Goal: Task Accomplishment & Management: Manage account settings

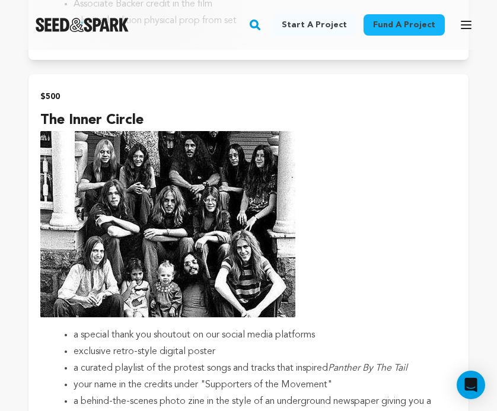
scroll to position [2836, 0]
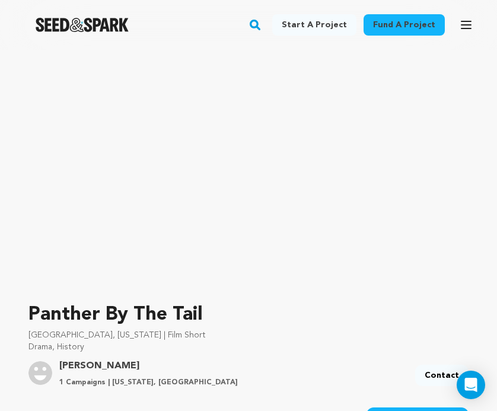
scroll to position [114, 0]
click at [465, 22] on icon "button" at bounding box center [465, 24] width 9 height 7
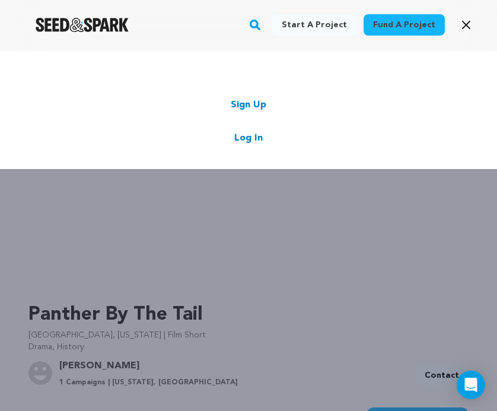
click at [254, 139] on link "Log In" at bounding box center [248, 138] width 28 height 14
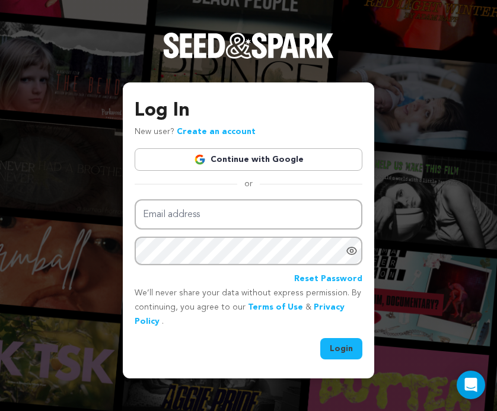
click at [281, 160] on link "Continue with Google" at bounding box center [249, 159] width 228 height 23
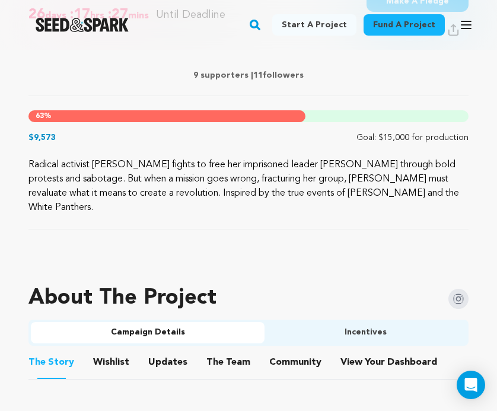
scroll to position [532, 0]
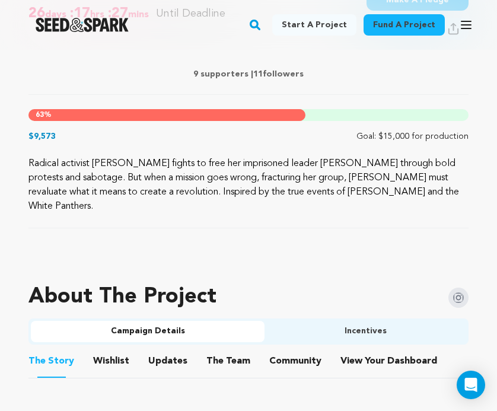
click at [366, 321] on button "Incentives" at bounding box center [364, 331] width 201 height 21
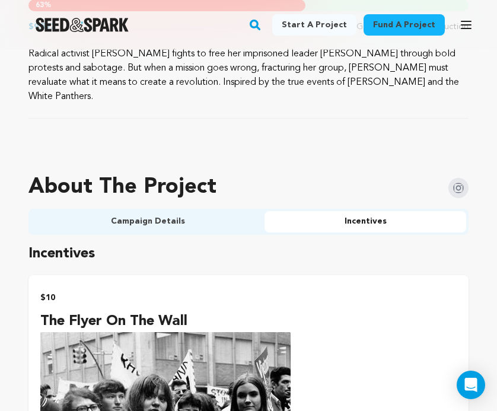
scroll to position [524, 0]
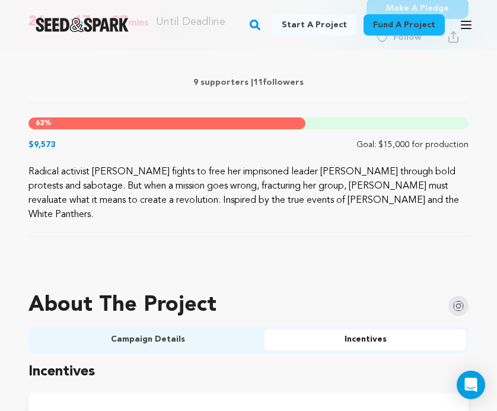
click at [468, 21] on icon "button" at bounding box center [465, 24] width 9 height 7
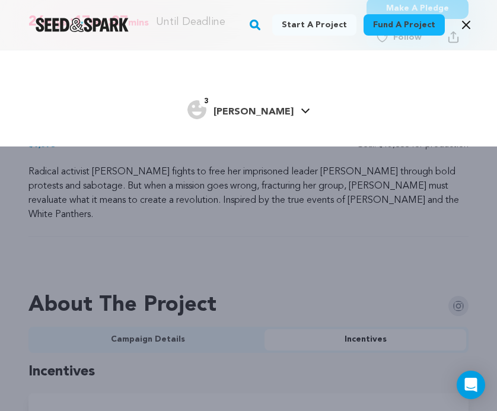
click at [286, 105] on link "3 Claire J. Claire J." at bounding box center [248, 108] width 123 height 21
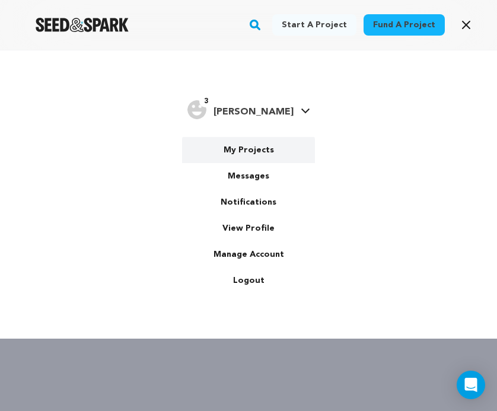
click at [258, 151] on link "My Projects" at bounding box center [248, 150] width 133 height 26
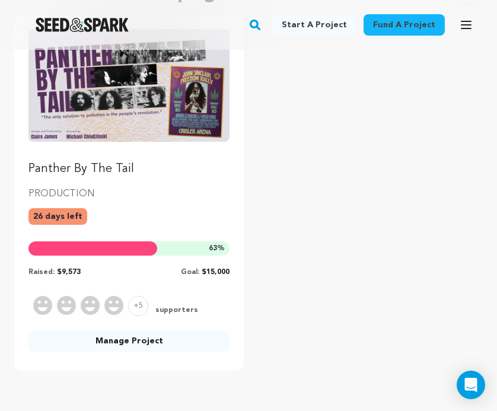
scroll to position [161, 0]
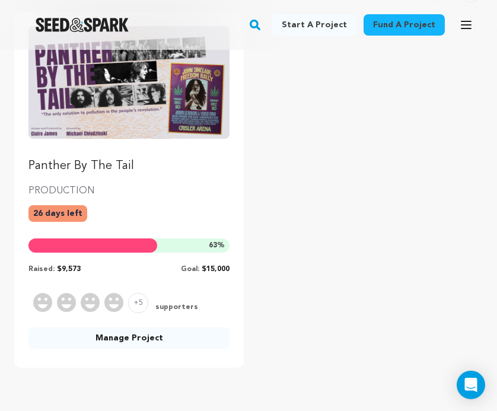
click at [120, 326] on div "Panther By The Tail PRODUCTION 26 days left 63 % Raised: $9,573 Goal: $15,000 +…" at bounding box center [128, 190] width 229 height 356
click at [129, 337] on link "Manage Project" at bounding box center [128, 337] width 201 height 21
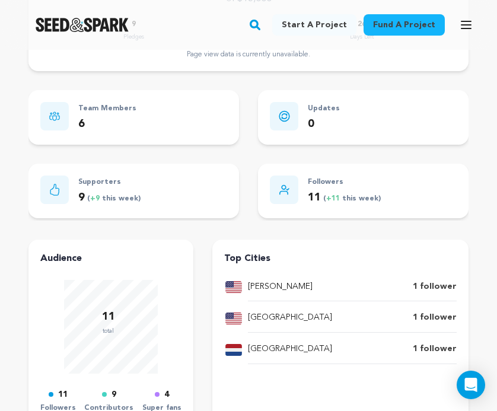
scroll to position [692, 0]
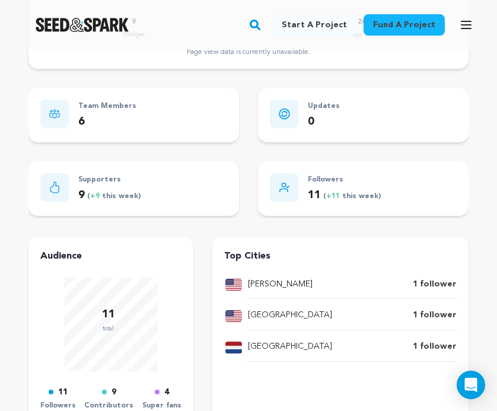
click at [321, 181] on p "Followers" at bounding box center [344, 180] width 73 height 14
click at [283, 190] on div at bounding box center [284, 187] width 28 height 28
click at [437, 340] on p "1 follower" at bounding box center [434, 347] width 44 height 14
click at [267, 340] on p "Utrecht" at bounding box center [290, 347] width 84 height 14
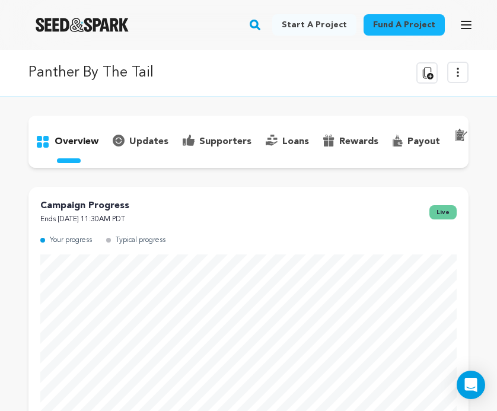
scroll to position [0, 0]
click at [221, 139] on p "supporters" at bounding box center [225, 142] width 52 height 14
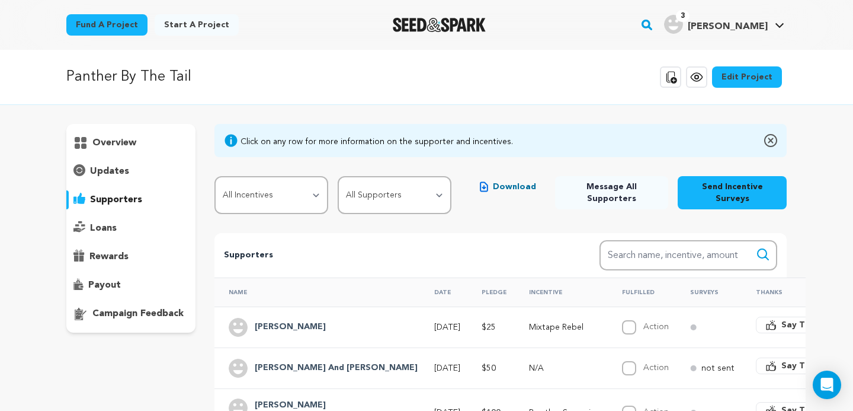
click at [496, 77] on div "Panther By The Tail Copy public preview link View project Edit Project View mor…" at bounding box center [426, 77] width 721 height 31
click at [126, 146] on p "overview" at bounding box center [114, 143] width 44 height 14
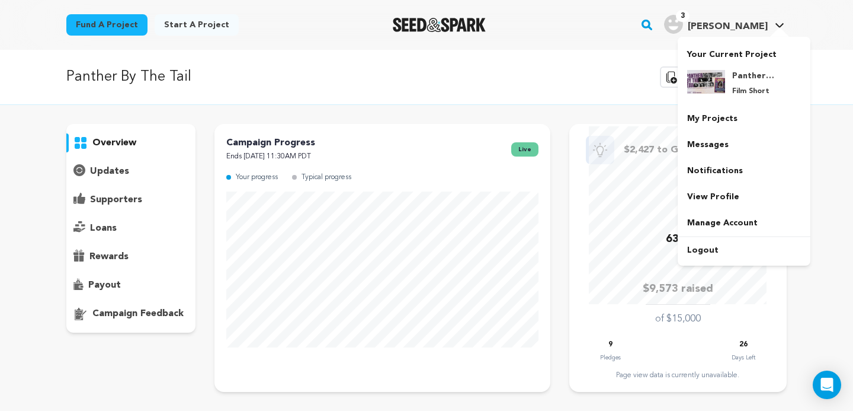
click at [496, 28] on img "Claire J.'s Profile" at bounding box center [673, 24] width 19 height 19
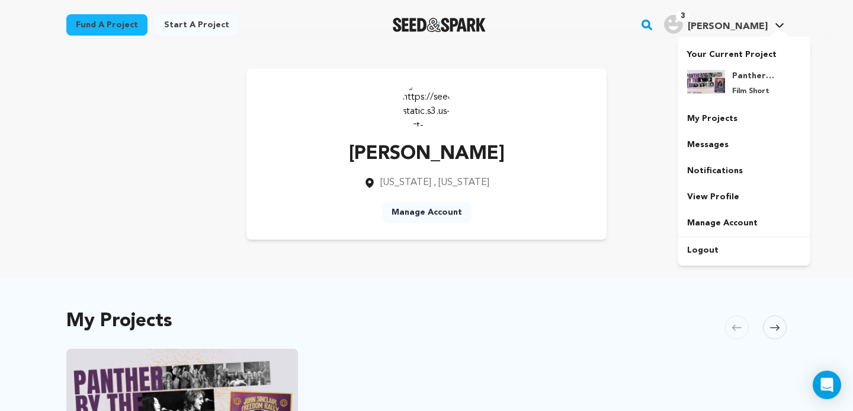
click at [734, 23] on span "[PERSON_NAME]" at bounding box center [728, 26] width 80 height 9
click at [700, 149] on link "Messages" at bounding box center [744, 145] width 133 height 26
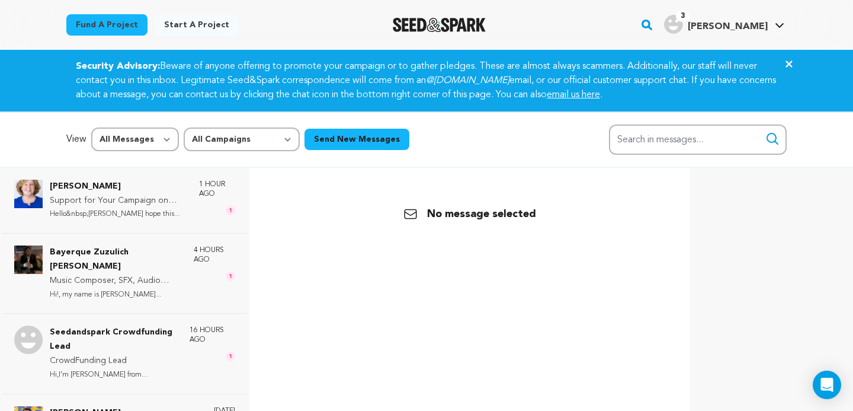
click at [788, 65] on icon at bounding box center [789, 63] width 7 height 7
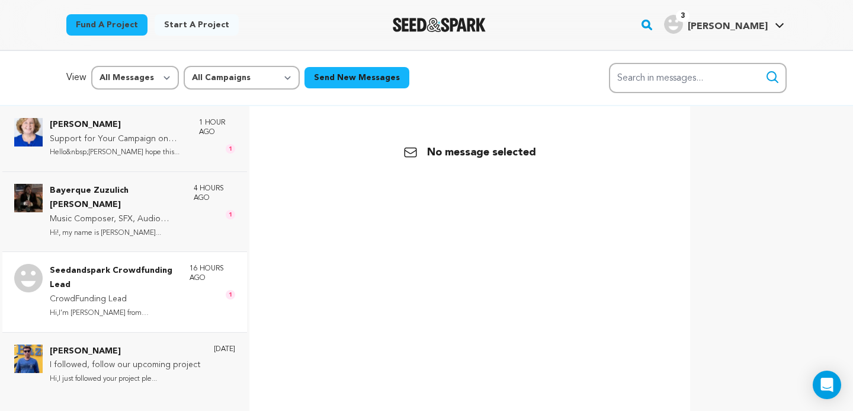
click at [97, 267] on p "Seedandspark Crowdfunding Lead" at bounding box center [114, 278] width 128 height 28
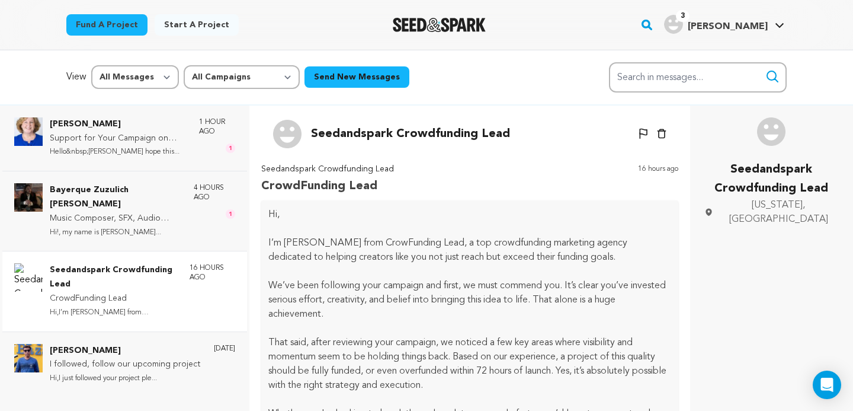
scroll to position [3, 0]
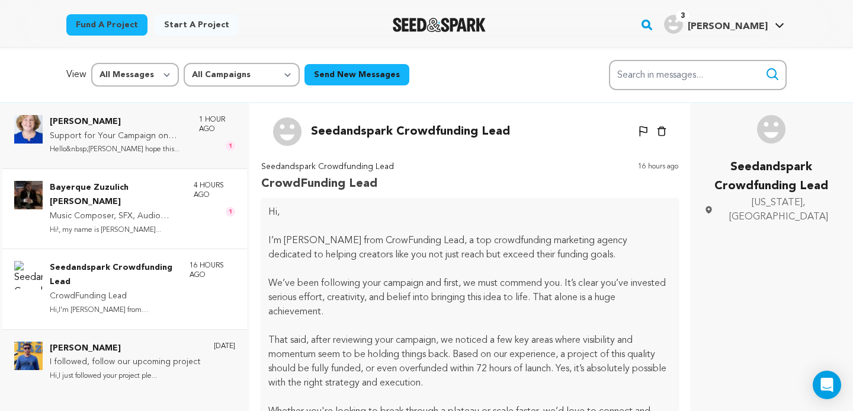
click at [126, 209] on p "Music Composer, SFX, Audio Editor" at bounding box center [116, 216] width 132 height 14
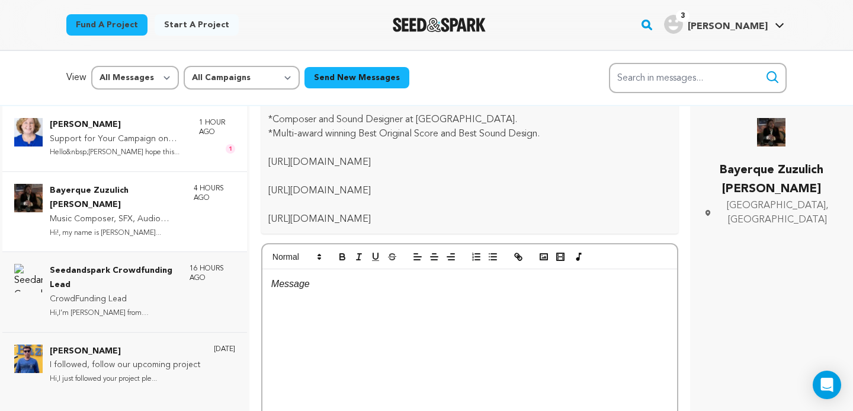
scroll to position [0, 0]
click at [134, 135] on p "Support for Your Campaign on Seed&Spark" at bounding box center [118, 139] width 137 height 14
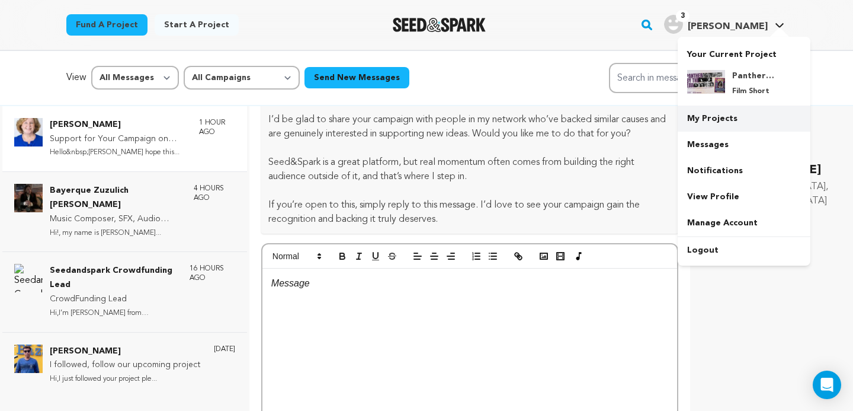
click at [732, 117] on link "My Projects" at bounding box center [744, 118] width 133 height 26
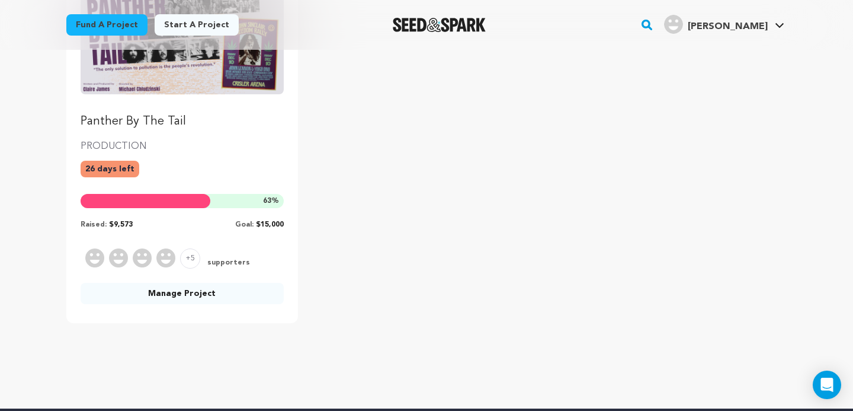
scroll to position [206, 0]
